Goal: Task Accomplishment & Management: Complete application form

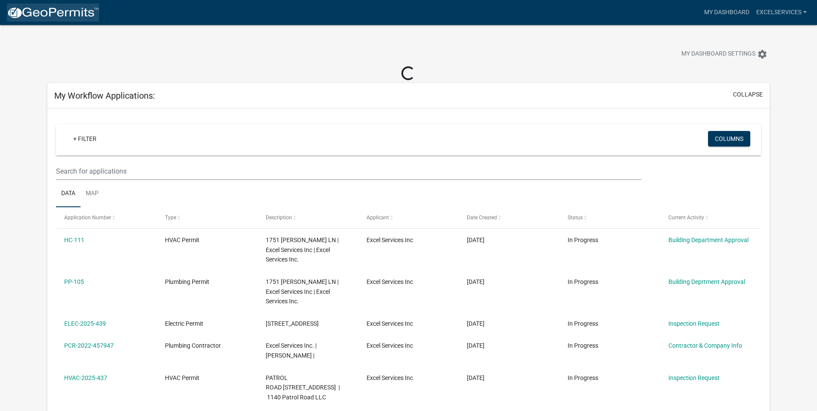
click at [52, 13] on img at bounding box center [53, 12] width 92 height 13
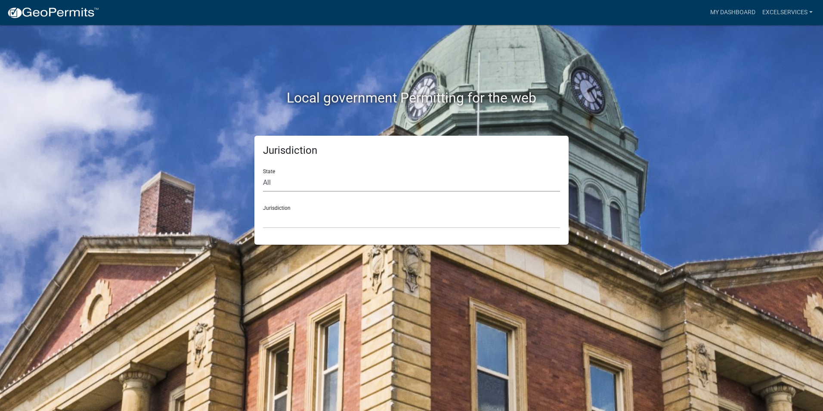
click at [316, 184] on select "All [US_STATE] [US_STATE] [US_STATE] [US_STATE] [US_STATE] [US_STATE] [US_STATE…" at bounding box center [411, 183] width 297 height 18
select select "[US_STATE]"
click at [263, 174] on select "All [US_STATE] [US_STATE] [US_STATE] [US_STATE] [US_STATE] [US_STATE] [US_STATE…" at bounding box center [411, 183] width 297 height 18
click at [309, 217] on select "City of [GEOGRAPHIC_DATA], [US_STATE] City of [GEOGRAPHIC_DATA], [US_STATE] Cit…" at bounding box center [411, 220] width 297 height 18
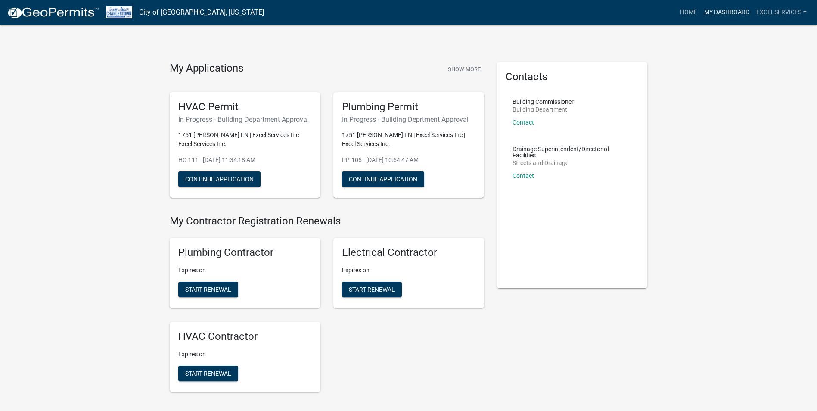
click at [721, 12] on link "My Dashboard" at bounding box center [727, 12] width 52 height 16
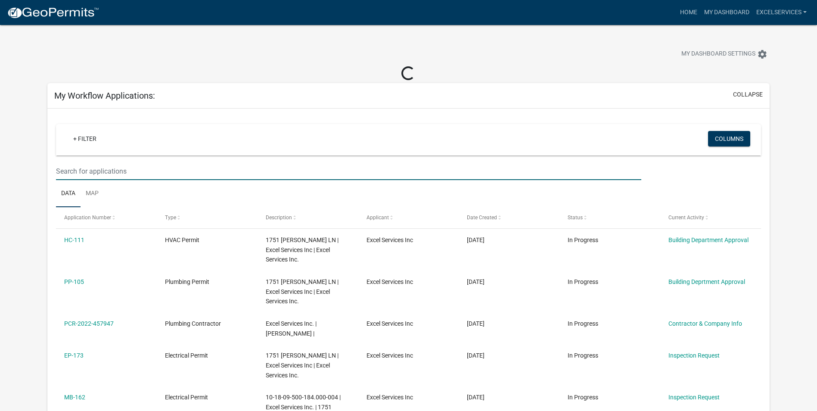
click at [160, 177] on input "text" at bounding box center [348, 171] width 585 height 18
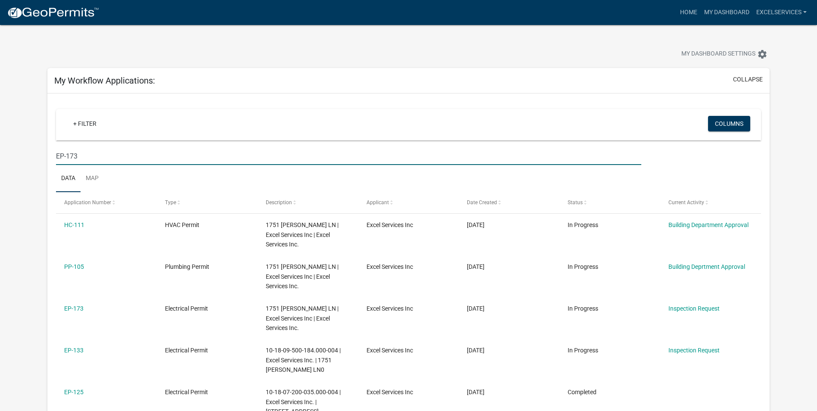
type input "EP-173"
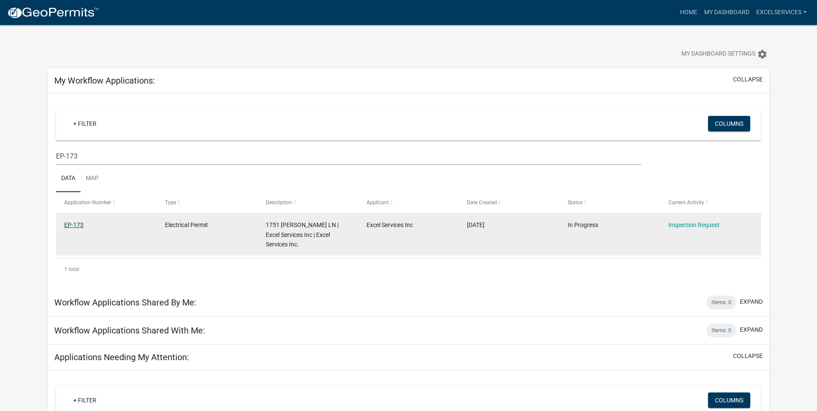
click at [77, 221] on link "EP-173" at bounding box center [73, 224] width 19 height 7
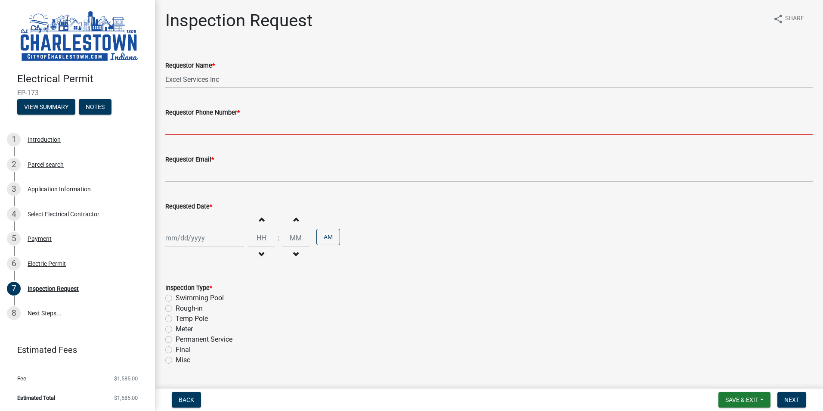
click at [224, 127] on input "Requestor Phone Number *" at bounding box center [489, 127] width 648 height 18
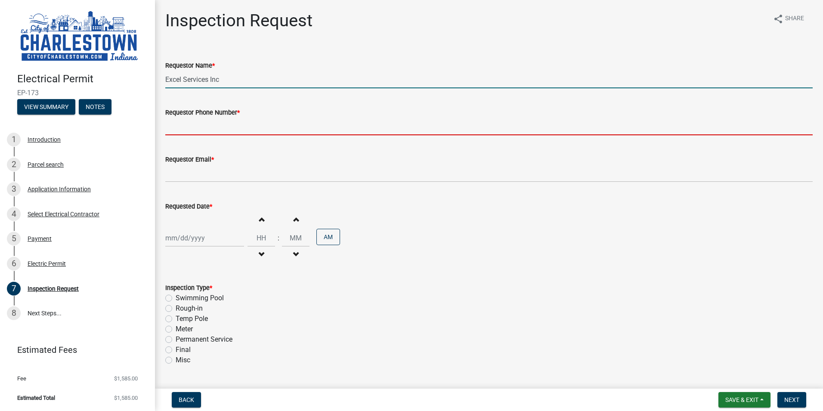
click at [224, 81] on input "Excel Services Inc" at bounding box center [489, 80] width 648 height 18
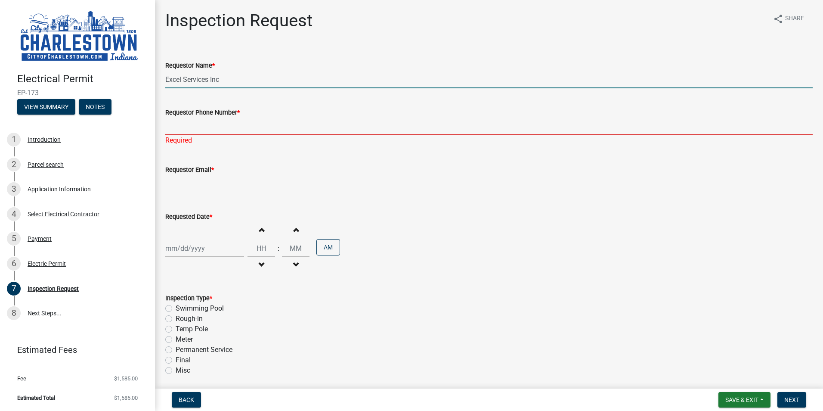
click at [228, 129] on input "Requestor Phone Number *" at bounding box center [489, 127] width 648 height 18
click at [254, 76] on input "Excel Services Inc" at bounding box center [489, 80] width 648 height 18
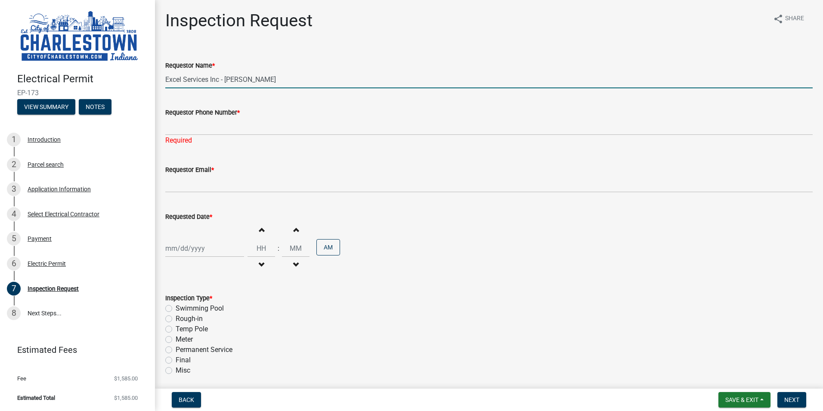
drag, startPoint x: 264, startPoint y: 82, endPoint x: 221, endPoint y: 86, distance: 43.7
click at [221, 86] on input "Excel Services Inc - [PERSON_NAME]" at bounding box center [489, 80] width 648 height 18
click at [273, 81] on input "Excel Services Inc - [PERSON_NAME]" at bounding box center [489, 80] width 648 height 18
click at [292, 83] on input "Excel Services Inc - [PERSON_NAME]" at bounding box center [489, 80] width 648 height 18
click at [242, 81] on input "Excel Services Inc - [PERSON_NAME]" at bounding box center [489, 80] width 648 height 18
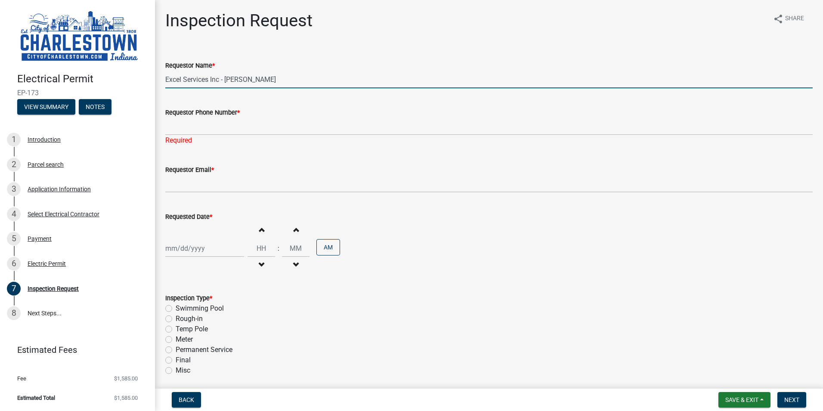
type input "Excel Services Inc - [PERSON_NAME]"
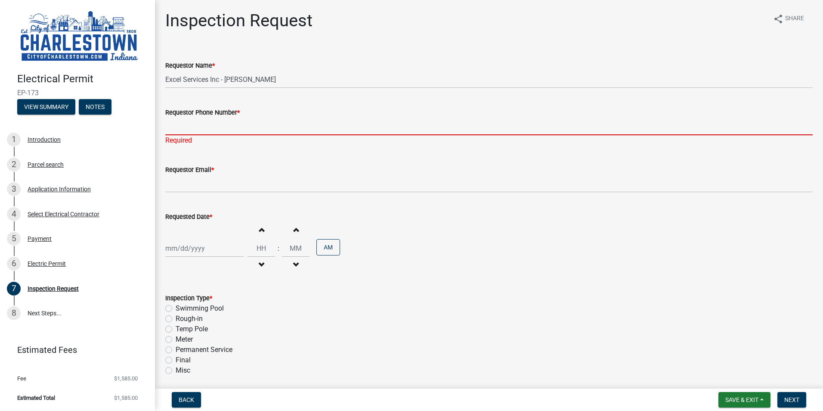
click at [255, 125] on input "Requestor Phone Number *" at bounding box center [489, 127] width 648 height 18
type input "0"
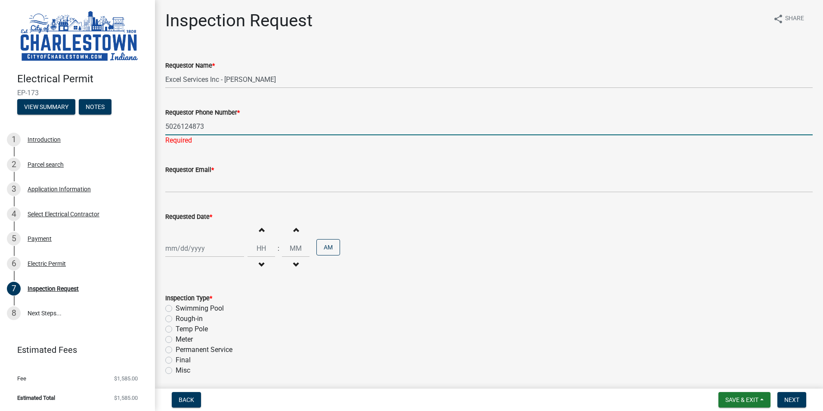
type input "5026124873"
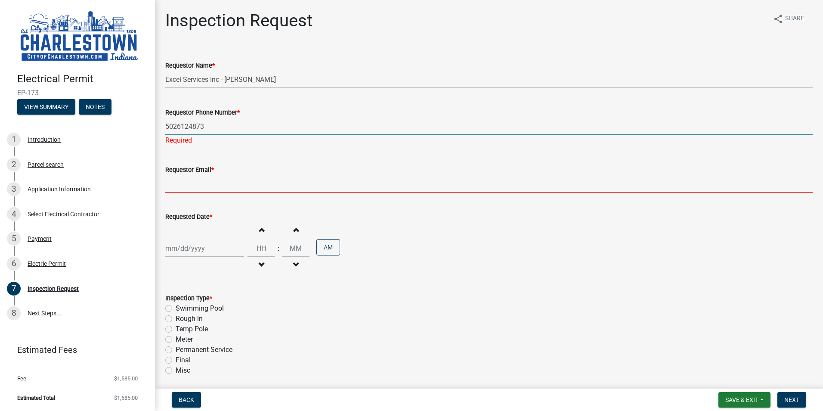
click at [262, 183] on wm-data-entity-input "Requestor Email *" at bounding box center [489, 175] width 648 height 47
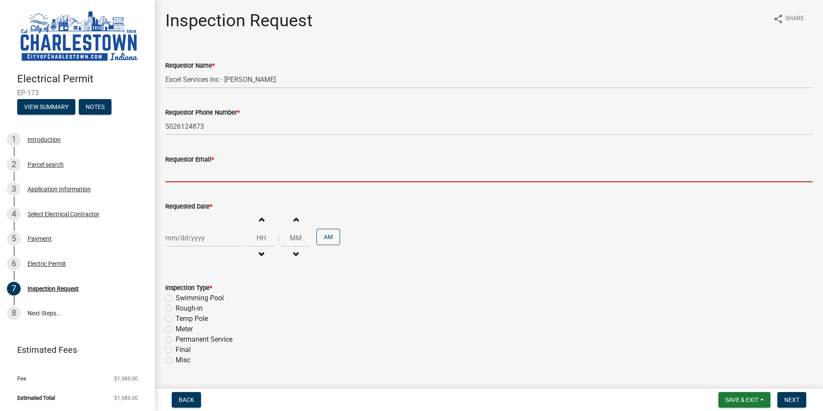
type input "[EMAIL_ADDRESS][DOMAIN_NAME]"
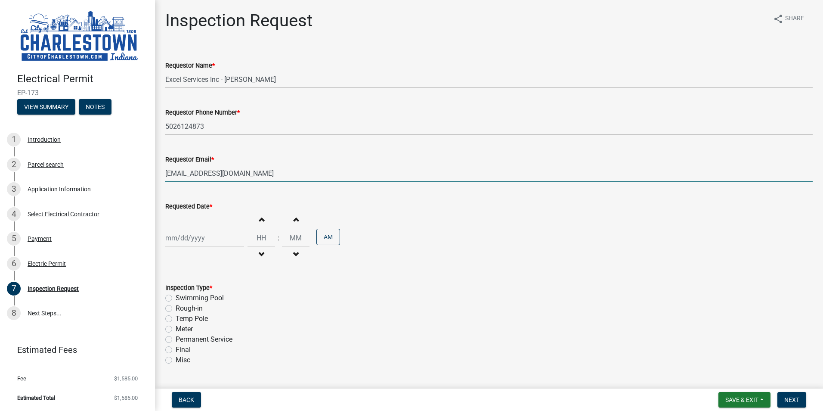
click at [199, 240] on div at bounding box center [204, 238] width 79 height 18
select select "8"
select select "2025"
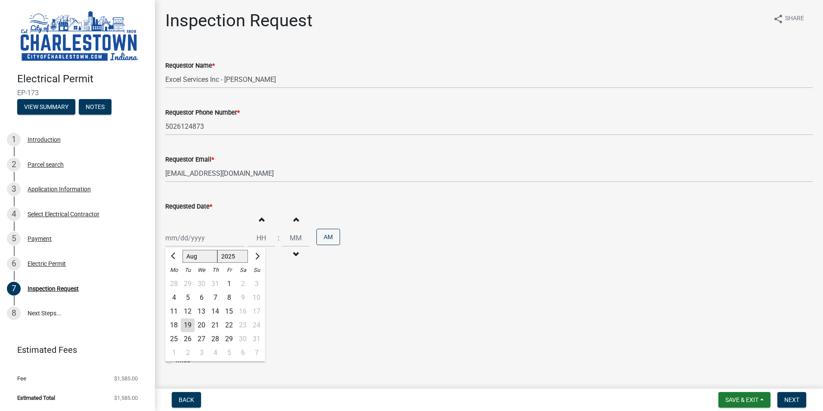
click at [201, 324] on div "20" at bounding box center [202, 325] width 14 height 14
type input "[DATE]"
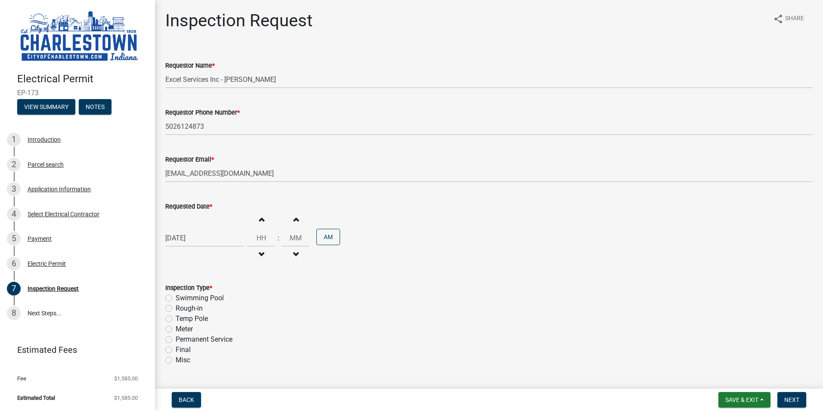
click at [259, 223] on span "button" at bounding box center [261, 219] width 4 height 7
type input "01"
type input "00"
click at [258, 239] on input "01" at bounding box center [262, 238] width 28 height 18
drag, startPoint x: 261, startPoint y: 237, endPoint x: 242, endPoint y: 241, distance: 18.9
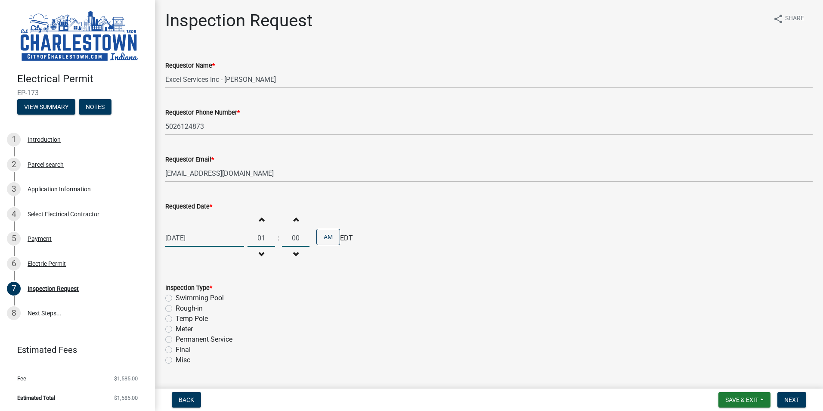
click at [242, 241] on div "[DATE] Increment hours 01 Decrement hours : Increment minutes 00 Decrement minu…" at bounding box center [489, 237] width 648 height 53
type input "08"
click at [314, 283] on div "Inspection Type *" at bounding box center [489, 288] width 648 height 10
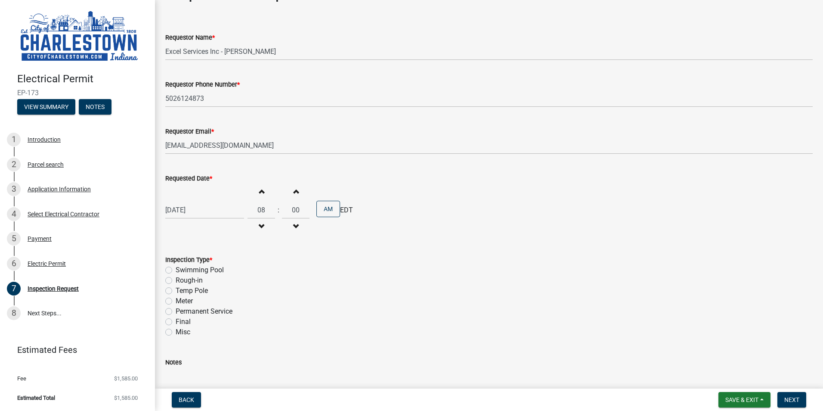
scroll to position [43, 0]
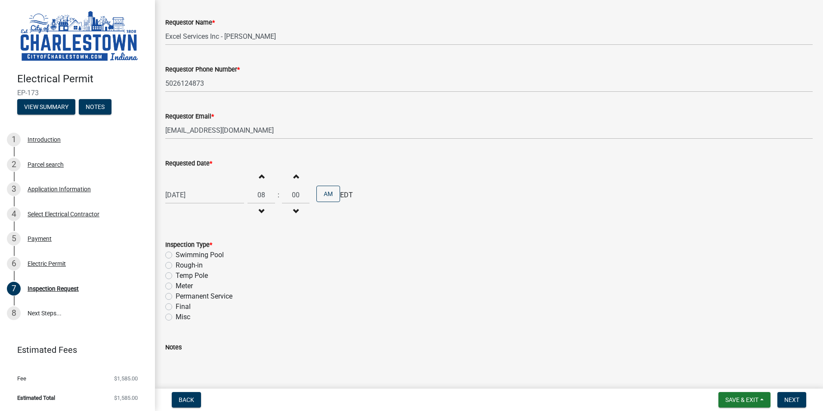
click at [191, 264] on label "Rough-in" at bounding box center [189, 265] width 27 height 10
click at [181, 264] on input "Rough-in" at bounding box center [179, 263] width 6 height 6
radio input "true"
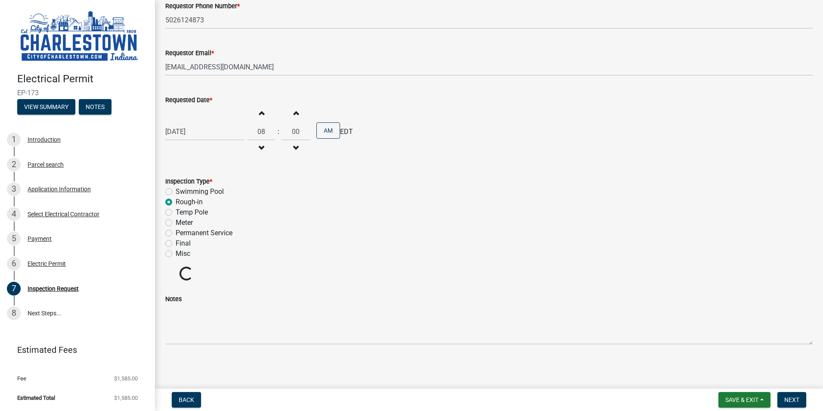
scroll to position [91, 0]
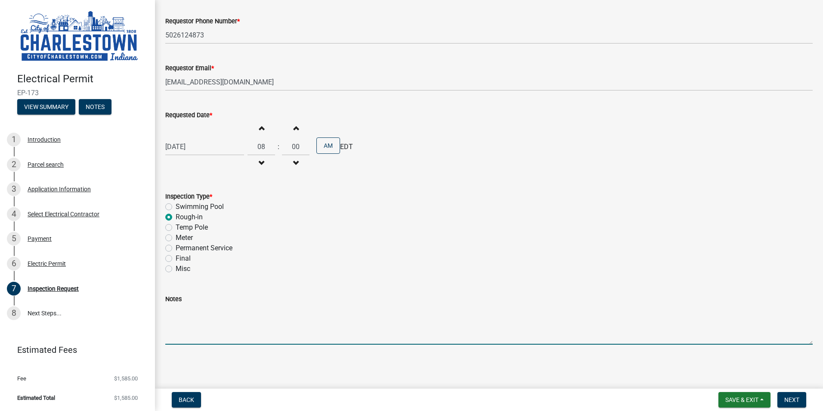
click at [211, 330] on textarea "Notes" at bounding box center [489, 324] width 648 height 40
type textarea "Underground inspection."
click at [800, 399] on button "Next" at bounding box center [792, 400] width 29 height 16
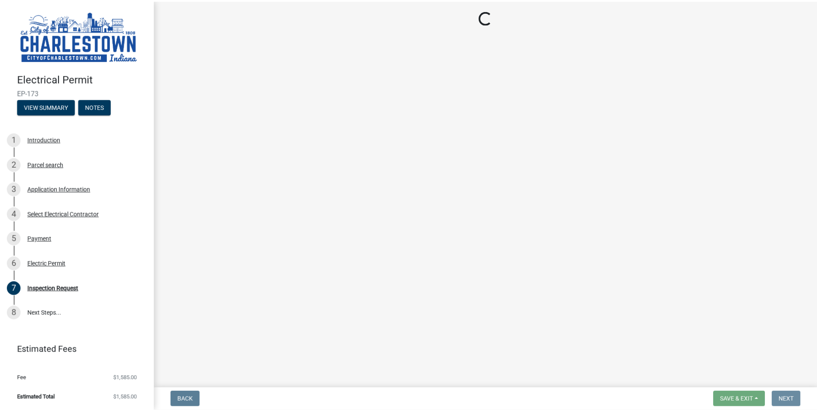
scroll to position [0, 0]
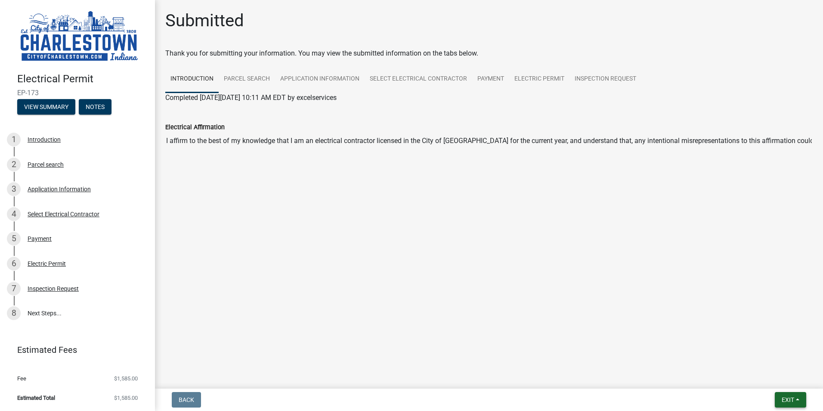
click at [787, 399] on span "Exit" at bounding box center [788, 399] width 12 height 7
click at [770, 379] on button "Save & Exit" at bounding box center [772, 377] width 69 height 21
